Goal: Task Accomplishment & Management: Use online tool/utility

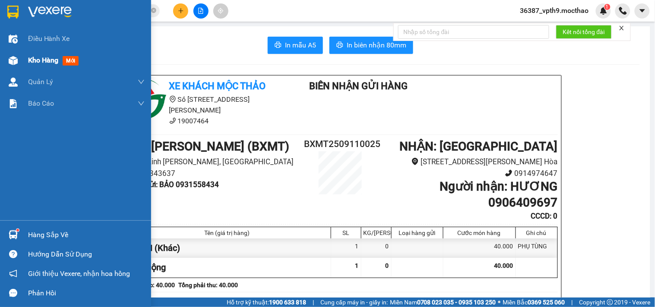
click at [44, 59] on span "Kho hàng" at bounding box center [43, 60] width 30 height 8
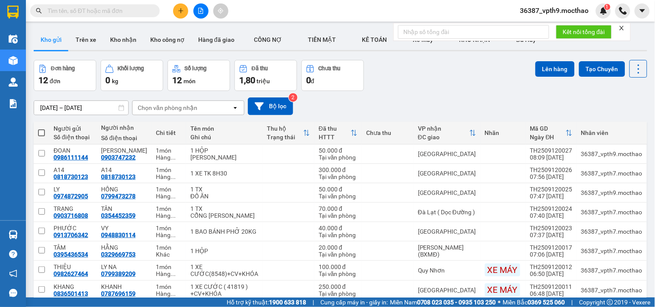
click at [622, 30] on icon "close" at bounding box center [621, 28] width 6 height 6
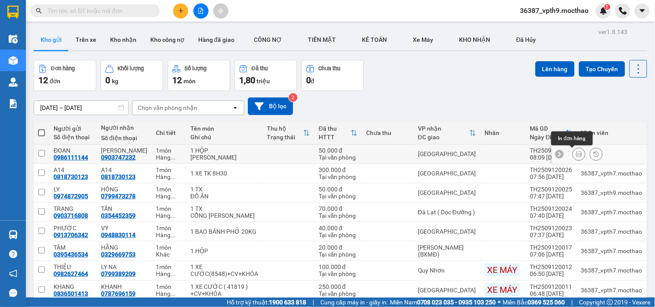
click at [576, 155] on icon at bounding box center [579, 154] width 6 height 6
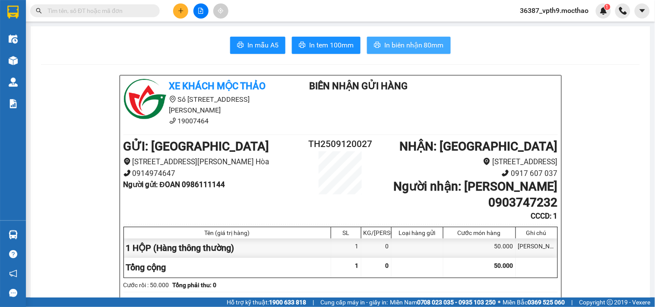
click at [398, 49] on span "In biên nhận 80mm" at bounding box center [414, 45] width 60 height 11
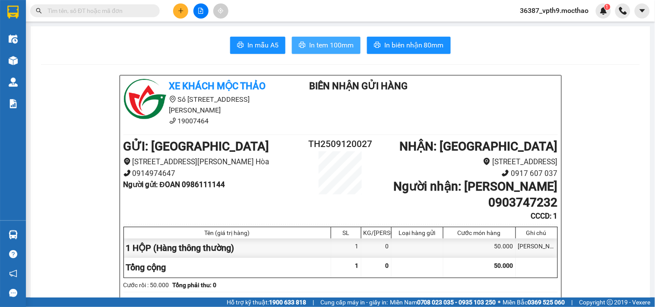
click at [340, 45] on span "In tem 100mm" at bounding box center [331, 45] width 44 height 11
